Goal: Navigation & Orientation: Find specific page/section

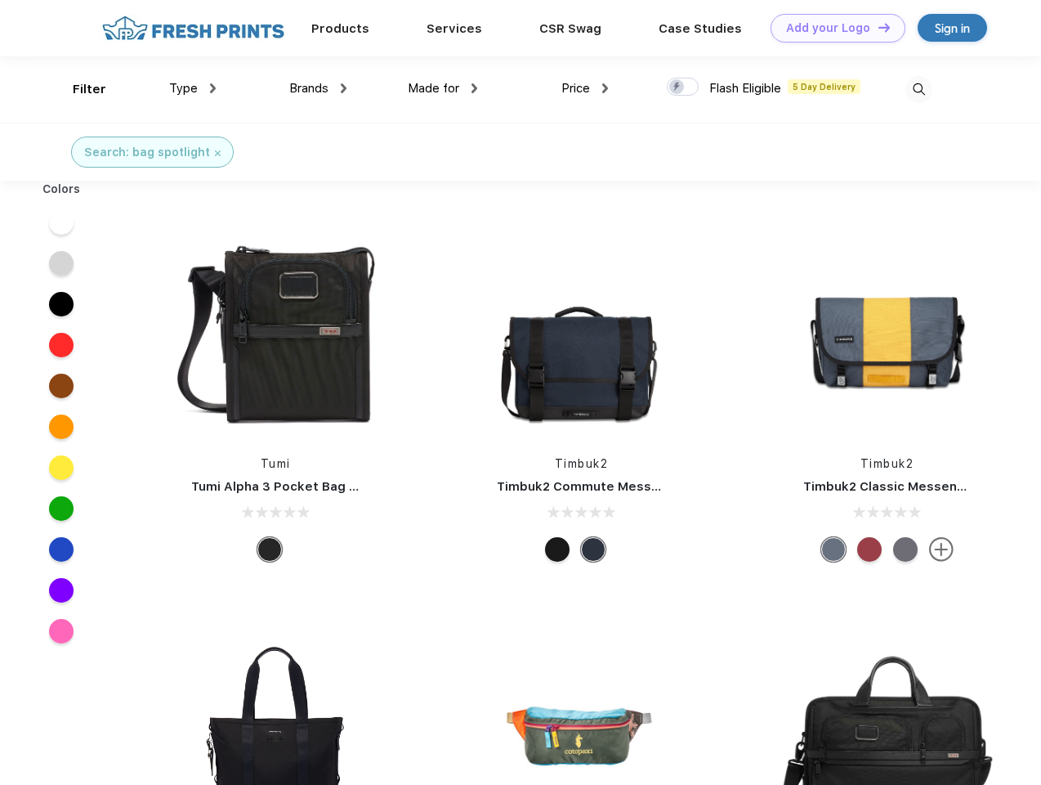
click at [832, 28] on link "Add your Logo Design Tool" at bounding box center [838, 28] width 135 height 29
click at [0, 0] on div "Design Tool" at bounding box center [0, 0] width 0 height 0
click at [877, 27] on link "Add your Logo Design Tool" at bounding box center [838, 28] width 135 height 29
click at [78, 89] on div "Filter" at bounding box center [90, 89] width 34 height 19
click at [193, 88] on span "Type" at bounding box center [183, 88] width 29 height 15
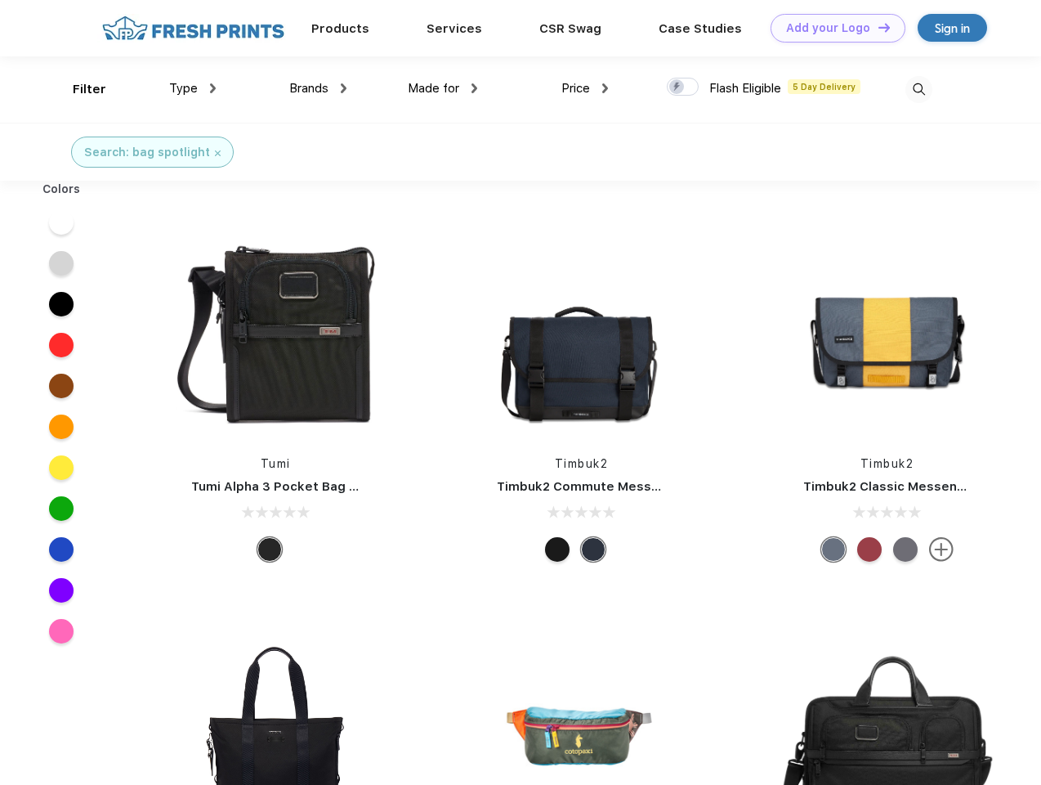
click at [318, 88] on span "Brands" at bounding box center [308, 88] width 39 height 15
click at [443, 88] on span "Made for" at bounding box center [433, 88] width 51 height 15
click at [585, 88] on span "Price" at bounding box center [576, 88] width 29 height 15
click at [683, 87] on div at bounding box center [683, 87] width 32 height 18
click at [678, 87] on input "checkbox" at bounding box center [672, 82] width 11 height 11
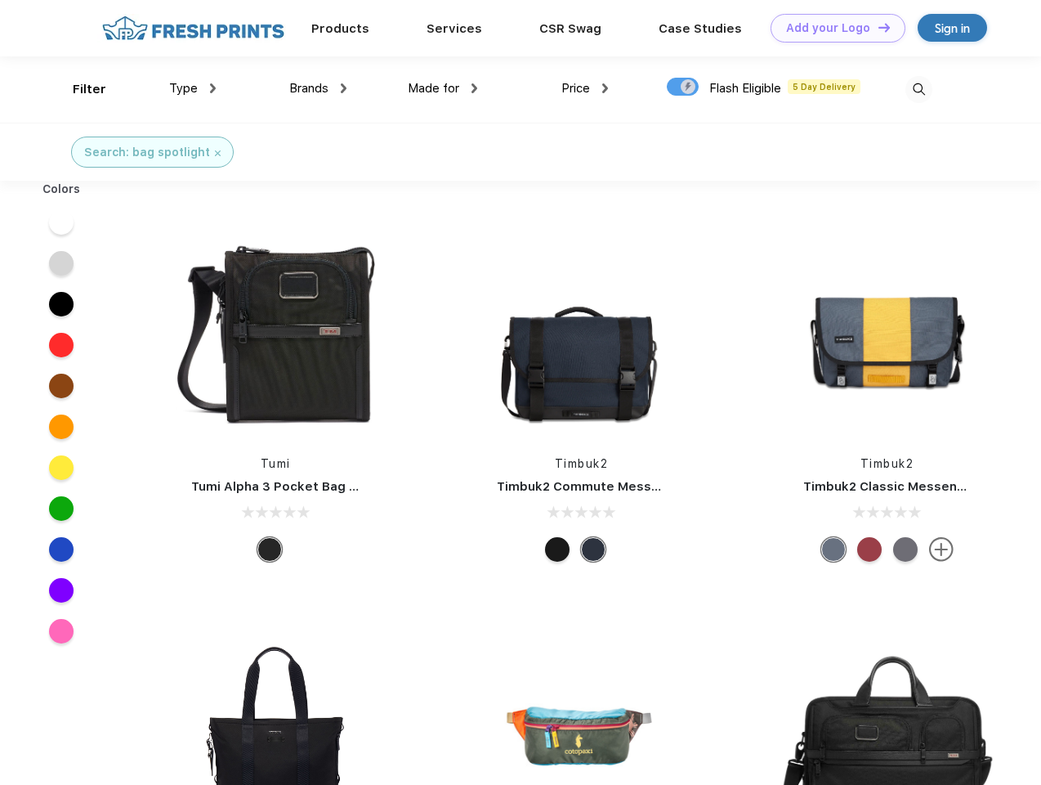
click at [919, 89] on img at bounding box center [919, 89] width 27 height 27
